Goal: Navigation & Orientation: Find specific page/section

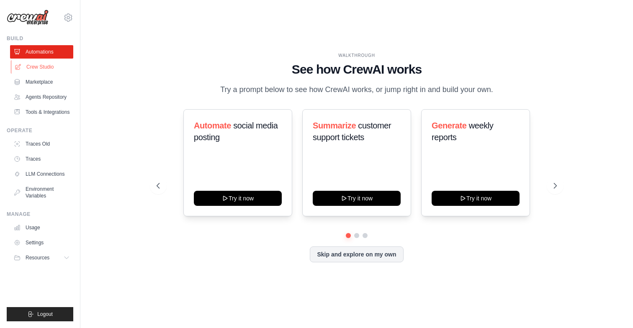
click at [45, 68] on link "Crew Studio" at bounding box center [42, 66] width 63 height 13
